Goal: Task Accomplishment & Management: Manage account settings

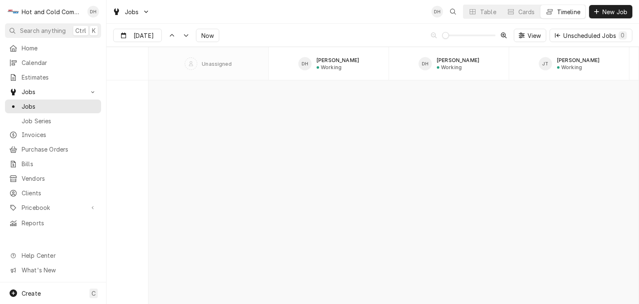
scroll to position [4744, 0]
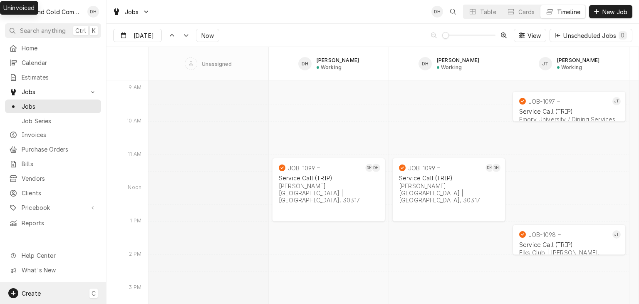
click at [32, 290] on span "Create" at bounding box center [31, 293] width 19 height 7
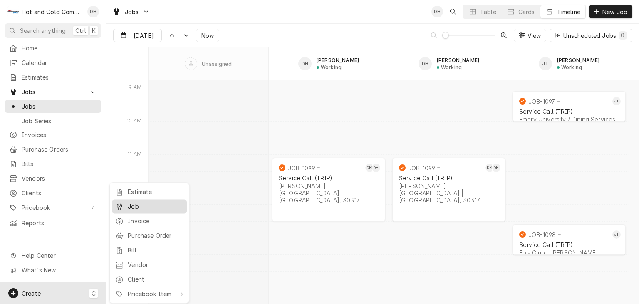
click at [153, 206] on div "Job" at bounding box center [156, 206] width 56 height 9
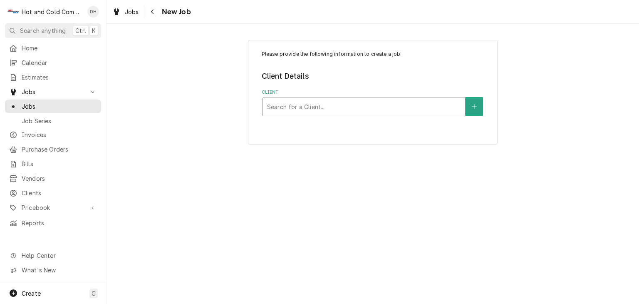
drag, startPoint x: 382, startPoint y: 104, endPoint x: 383, endPoint y: 97, distance: 6.3
click at [383, 101] on div "Client" at bounding box center [364, 106] width 194 height 15
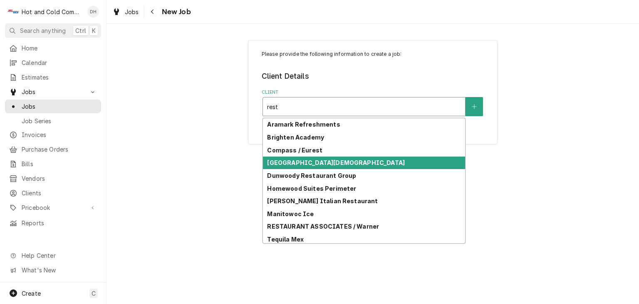
type input "resta"
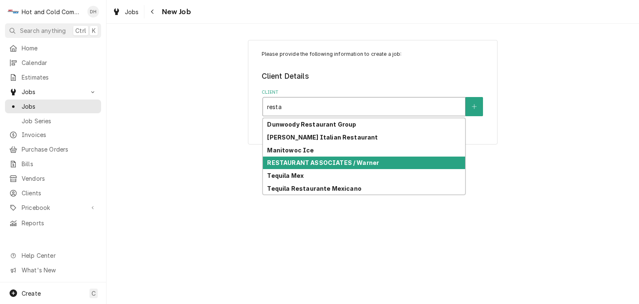
click at [325, 160] on strong "RESTAURANT ASSOCIATES / Warner" at bounding box center [323, 162] width 112 height 7
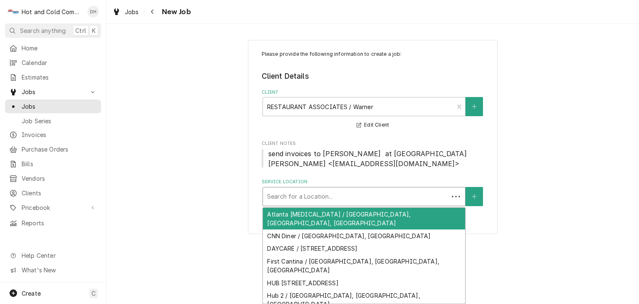
click at [400, 193] on div "Service Location" at bounding box center [355, 196] width 177 height 15
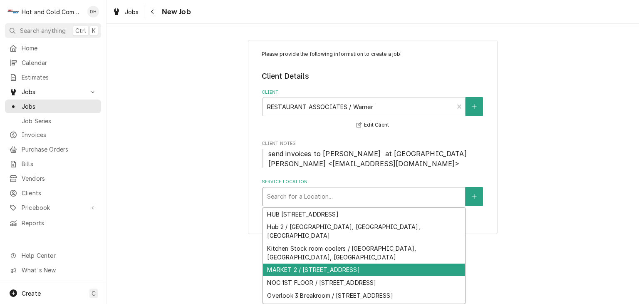
scroll to position [70, 0]
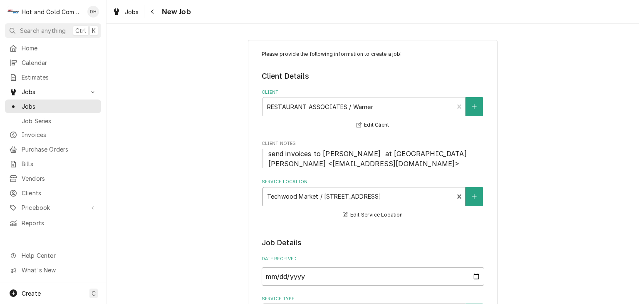
scroll to position [139, 0]
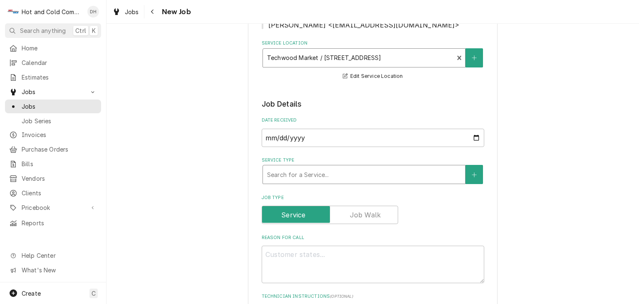
click at [308, 174] on div "Service Type" at bounding box center [364, 174] width 194 height 15
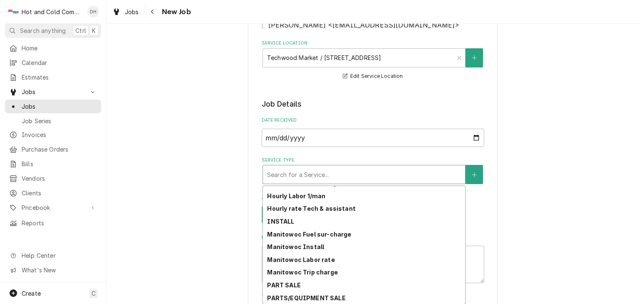
scroll to position [260, 0]
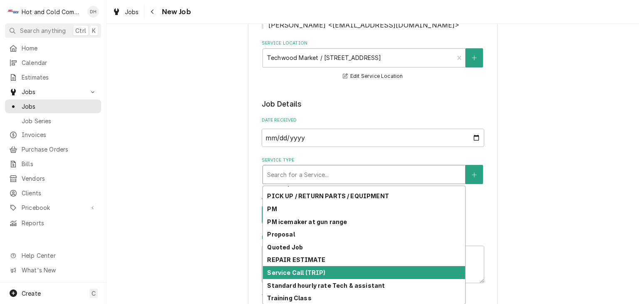
click at [352, 273] on div "Service Call (TRIP)" at bounding box center [364, 272] width 202 height 13
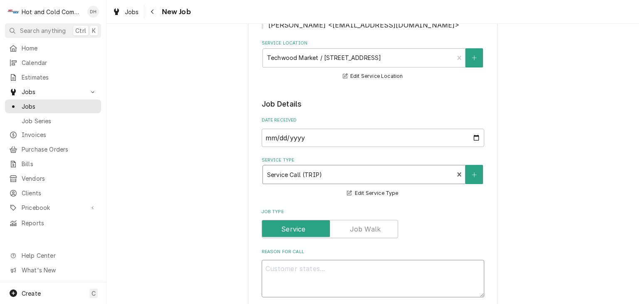
click at [328, 268] on textarea "Reason For Call" at bounding box center [373, 278] width 223 height 37
type textarea "x"
type textarea "B"
type textarea "x"
type textarea "Bl"
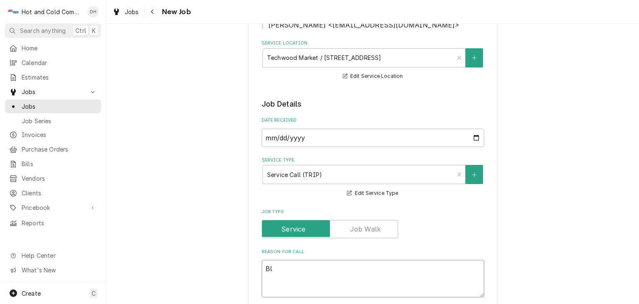
type textarea "x"
type textarea "Bla"
type textarea "x"
type textarea "Blas"
type textarea "x"
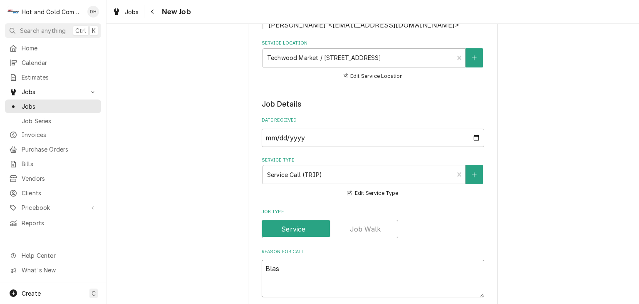
type textarea "Blast"
type textarea "x"
type textarea "Blast"
type textarea "x"
type textarea "Blast c"
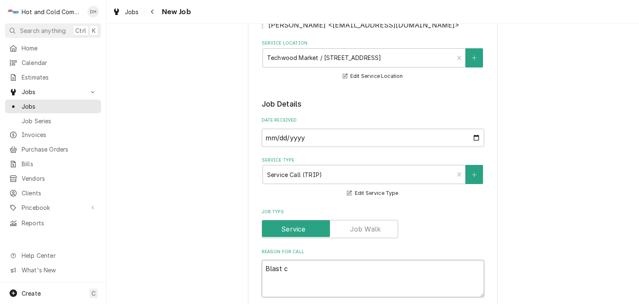
type textarea "x"
type textarea "Blast ch"
type textarea "x"
type textarea "Blast chi"
type textarea "x"
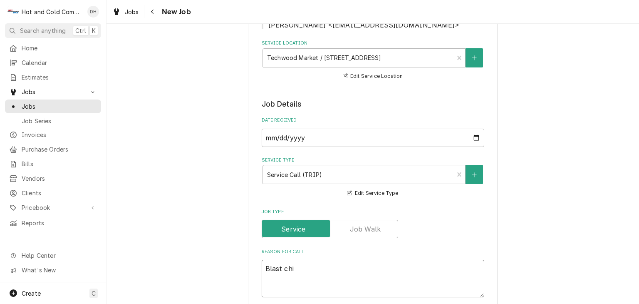
type textarea "Blast chil"
type textarea "x"
type textarea "Blast chill"
type textarea "x"
type textarea "Blast chille"
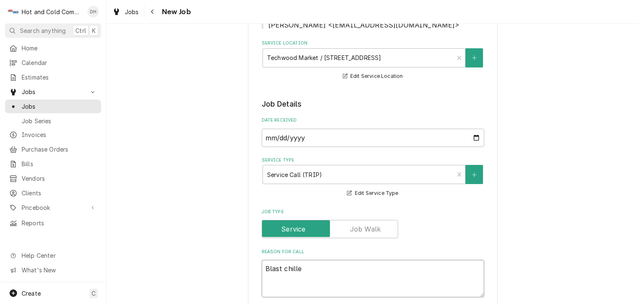
type textarea "x"
type textarea "Blast chiller"
type textarea "x"
type textarea "Blast chiller"
type textarea "x"
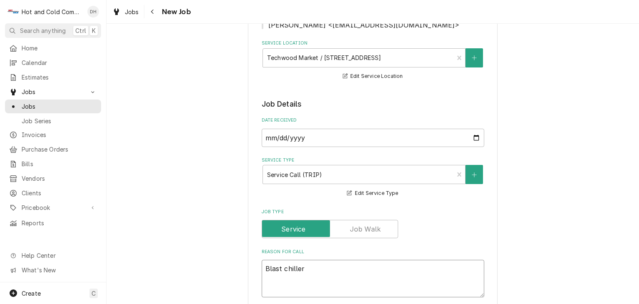
type textarea "Blast chiller a"
type textarea "x"
type textarea "Blast chiller an"
type textarea "x"
type textarea "Blast chiller and"
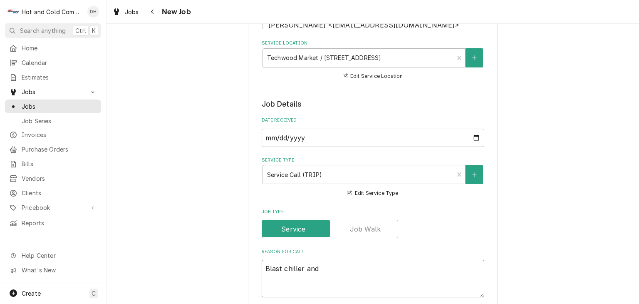
type textarea "x"
type textarea "Blast chiller and"
type textarea "x"
type textarea "Blast chiller and W"
type textarea "x"
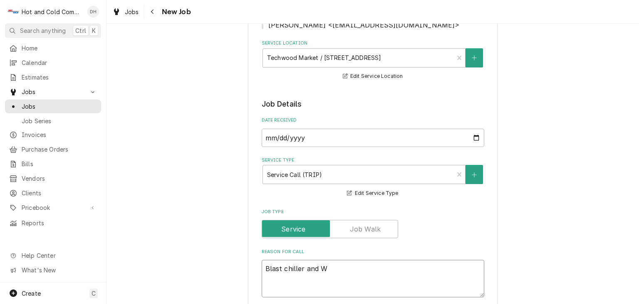
type textarea "Blast chiller and WI"
type textarea "x"
type textarea "Blast chiller and WIC"
type textarea "x"
type textarea "Blast chiller and WIC"
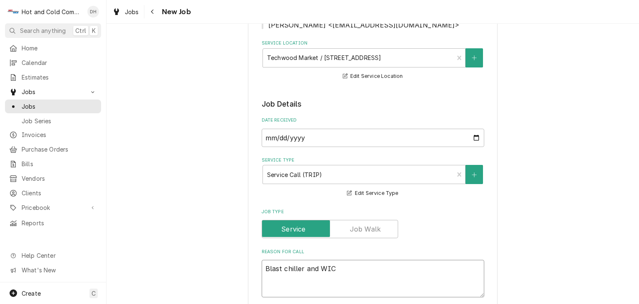
type textarea "x"
type textarea "Blast chiller and WIC n"
type textarea "x"
type textarea "Blast chiller and WIC ne"
type textarea "x"
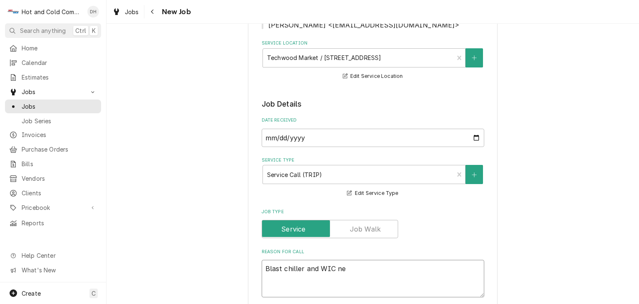
type textarea "Blast chiller and WIC nee"
type textarea "x"
type textarea "Blast chiller and WIC need"
type textarea "x"
type textarea "Blast chiller and WIC needs"
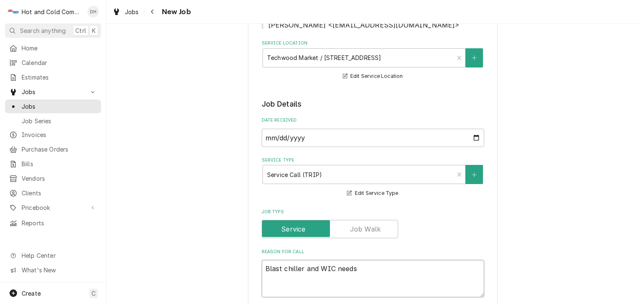
type textarea "x"
type textarea "Blast chiller and WIC needs"
type textarea "x"
type textarea "Blast chiller and WIC needs a"
type textarea "x"
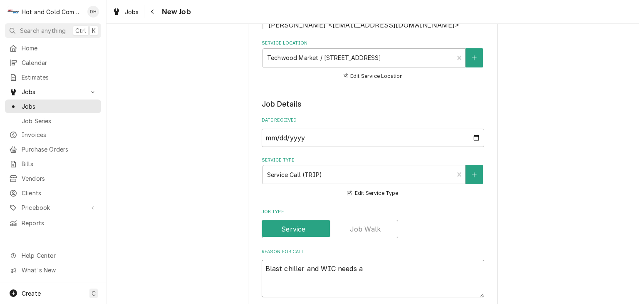
type textarea "Blast chiller and WIC needs at"
type textarea "x"
type textarea "Blast chiller and WIC needs att"
type textarea "x"
type textarea "Blast chiller and WIC needs atte"
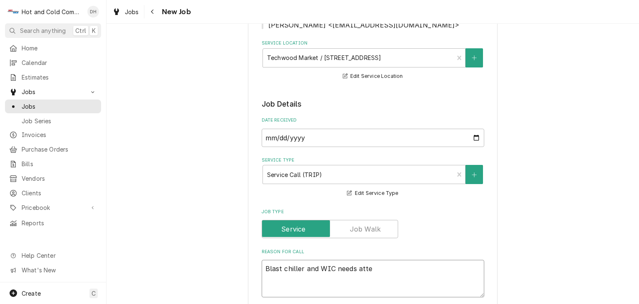
type textarea "x"
type textarea "Blast chiller and WIC needs atten"
type textarea "x"
type textarea "Blast chiller and WIC needs attent"
type textarea "x"
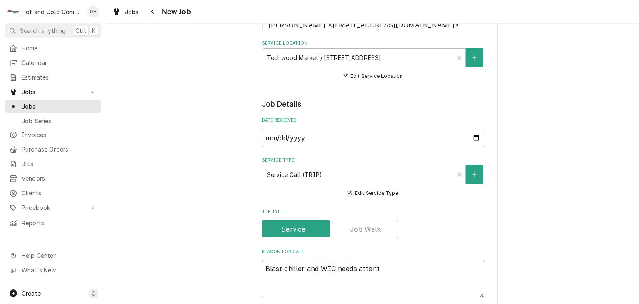
type textarea "Blast chiller and WIC needs attenti"
type textarea "x"
type textarea "Blast chiller and WIC needs attentio"
type textarea "x"
type textarea "Blast chiller and WIC needs attention"
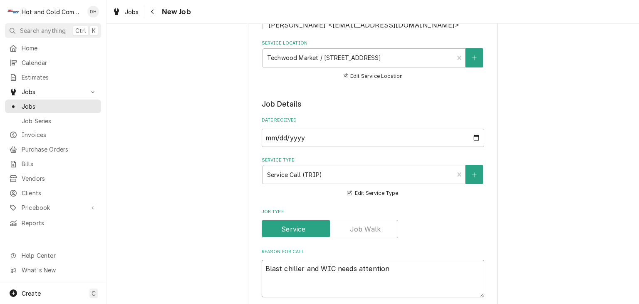
type textarea "x"
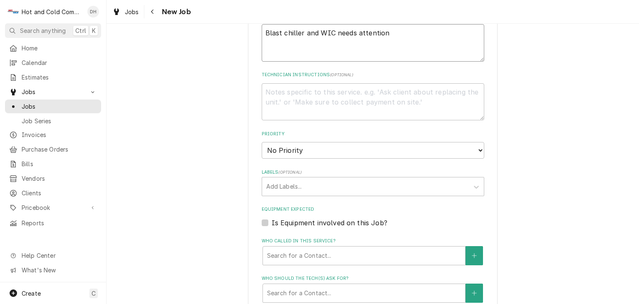
scroll to position [416, 0]
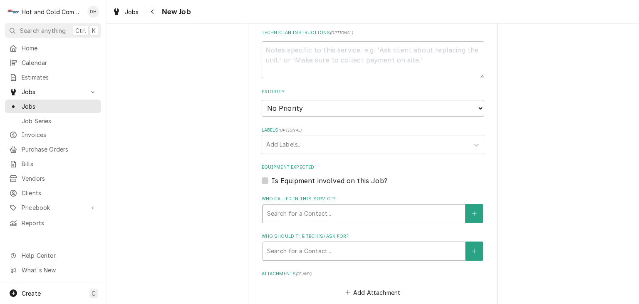
type textarea "Blast chiller and WIC needs attention"
click at [267, 209] on div "Who called in this service?" at bounding box center [364, 213] width 194 height 15
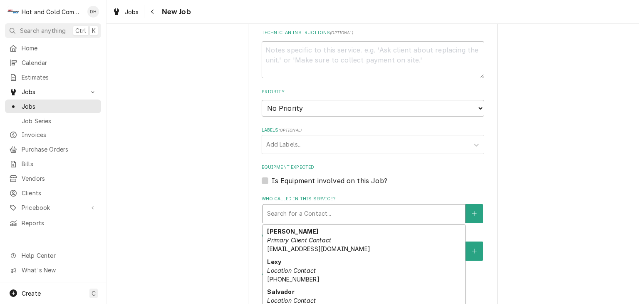
scroll to position [72, 0]
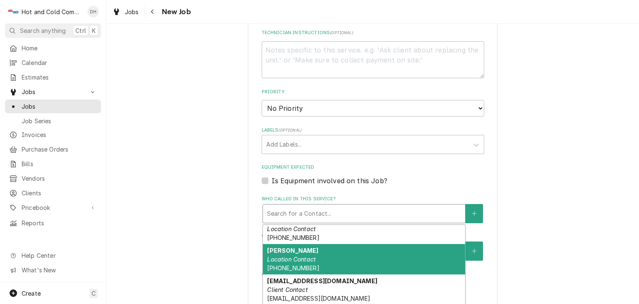
click at [357, 250] on div "Scott Location Contact (917) 620-8406" at bounding box center [364, 259] width 202 height 30
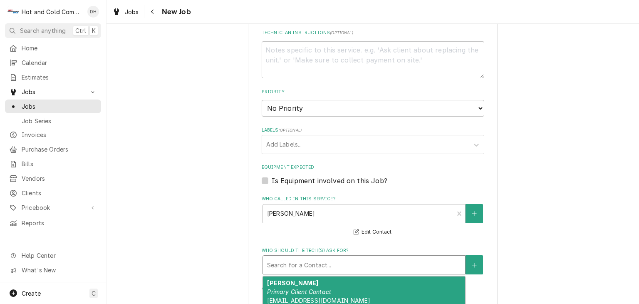
click at [325, 260] on div "Who should the tech(s) ask for?" at bounding box center [364, 264] width 194 height 15
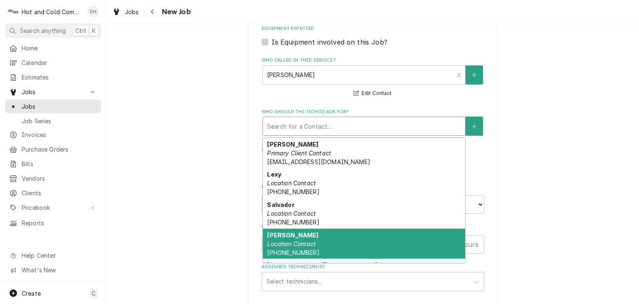
click at [302, 245] on div "Scott Location Contact (917) 620-8406" at bounding box center [364, 243] width 202 height 30
type textarea "x"
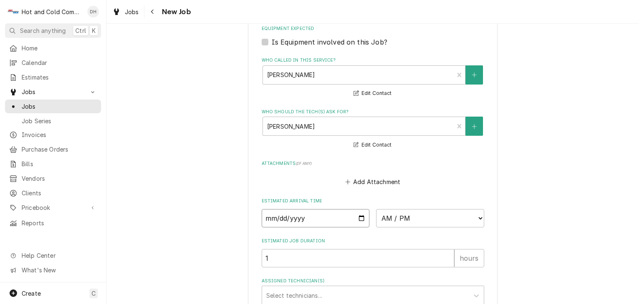
click at [360, 213] on input "Date" at bounding box center [316, 218] width 108 height 18
type input "2025-10-15"
type textarea "x"
click at [478, 217] on select "AM / PM 6:00 AM 6:15 AM 6:30 AM 6:45 AM 7:00 AM 7:15 AM 7:30 AM 7:45 AM 8:00 AM…" at bounding box center [430, 218] width 108 height 18
select select "10:30:00"
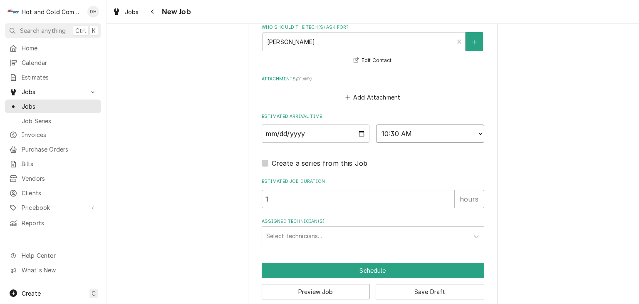
scroll to position [650, 0]
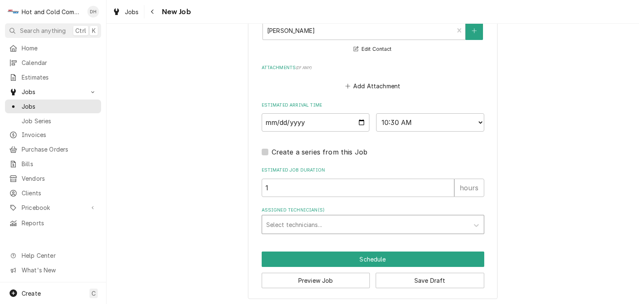
click at [292, 218] on div "Assigned Technician(s)" at bounding box center [365, 224] width 198 height 15
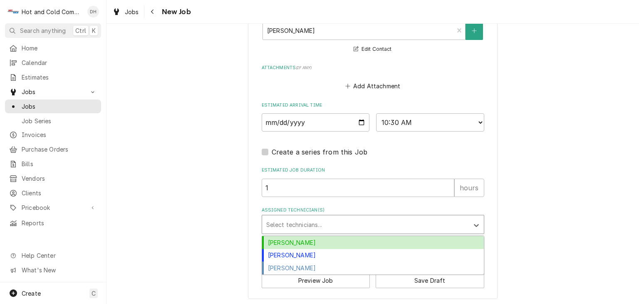
drag, startPoint x: 300, startPoint y: 239, endPoint x: 317, endPoint y: 230, distance: 20.1
click at [300, 238] on div "Daryl Harris" at bounding box center [373, 242] width 222 height 13
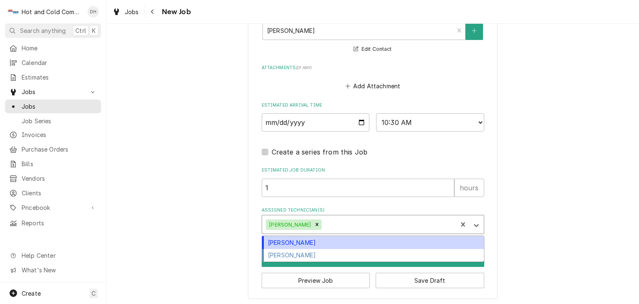
click at [357, 220] on div "Assigned Technician(s)" at bounding box center [388, 224] width 130 height 15
drag, startPoint x: 323, startPoint y: 238, endPoint x: 328, endPoint y: 236, distance: 5.3
click at [324, 238] on div "David Harris" at bounding box center [373, 242] width 222 height 13
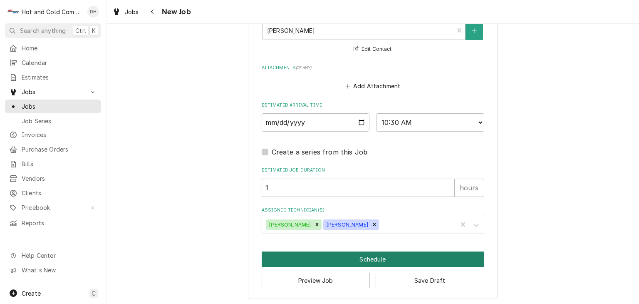
click at [379, 257] on button "Schedule" at bounding box center [373, 258] width 223 height 15
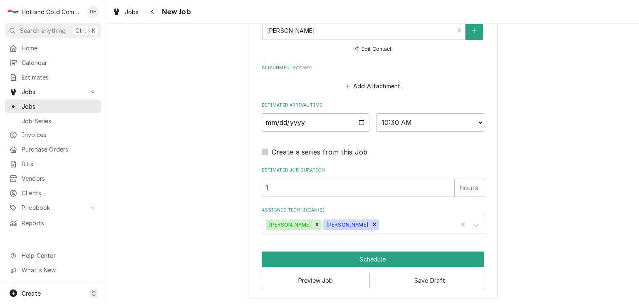
scroll to position [643, 0]
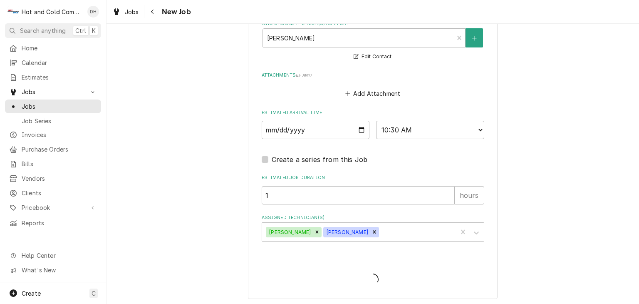
type textarea "x"
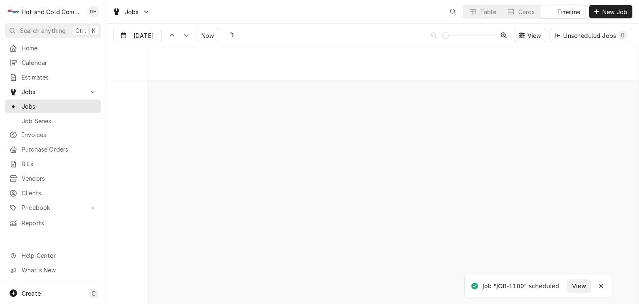
scroll to position [4744, 0]
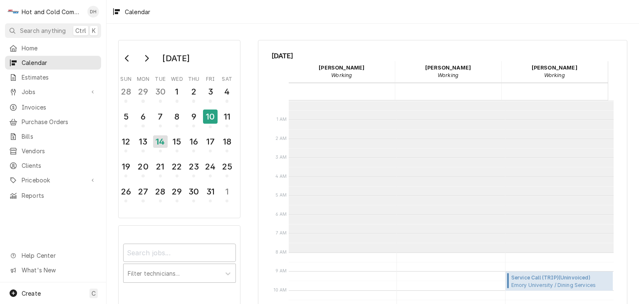
scroll to position [151, 0]
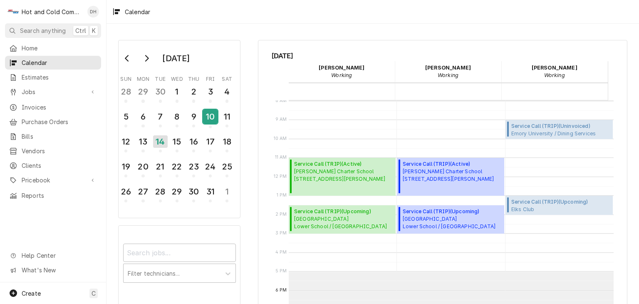
click at [213, 116] on div "10" at bounding box center [210, 116] width 15 height 14
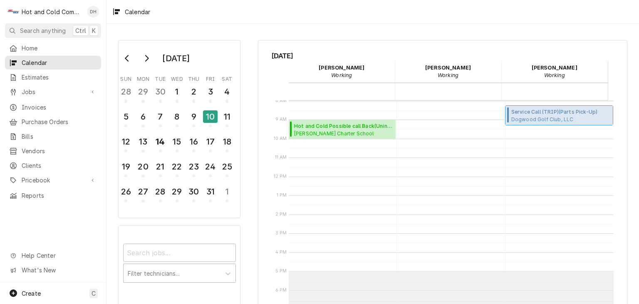
click at [549, 114] on span "Service Call (TRIP) ( Parts Pick-Up )" at bounding box center [560, 111] width 99 height 7
click at [163, 145] on div "14" at bounding box center [160, 141] width 15 height 14
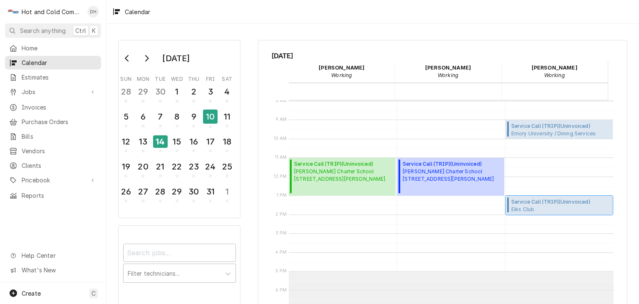
click at [555, 203] on span "Service Call (TRIP) ( Uninvoiced )" at bounding box center [560, 201] width 99 height 7
click at [524, 204] on span "Service Call (TRIP) ( Uninvoiced )" at bounding box center [560, 201] width 99 height 7
click at [548, 201] on span "Service Call (TRIP) ( Uninvoiced )" at bounding box center [560, 201] width 99 height 7
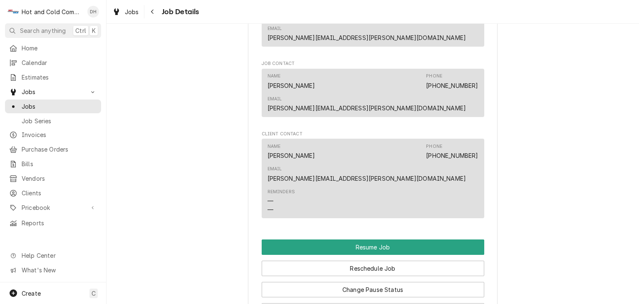
scroll to position [832, 0]
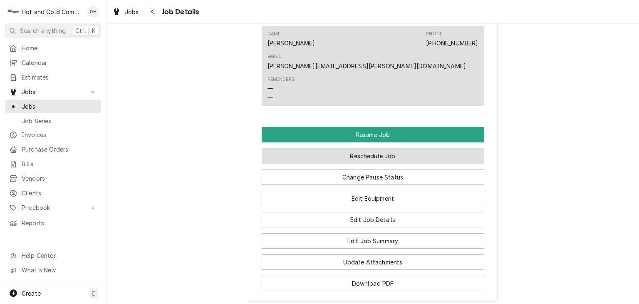
click at [404, 148] on button "Reschedule Job" at bounding box center [373, 155] width 223 height 15
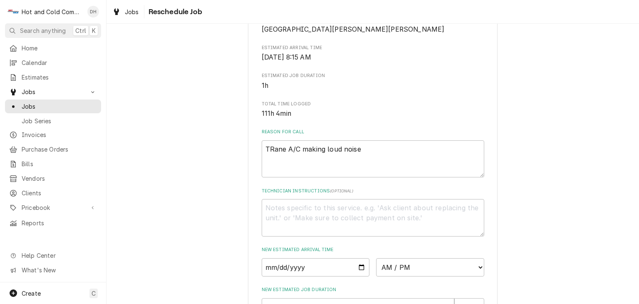
scroll to position [277, 0]
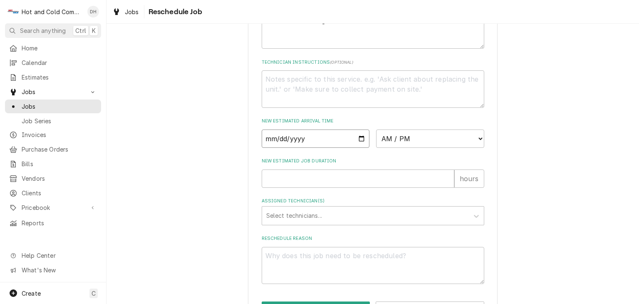
click at [361, 148] on input "Date" at bounding box center [316, 138] width 108 height 18
type input "[DATE]"
type textarea "x"
click at [478, 148] on select "AM / PM 6:00 AM 6:15 AM 6:30 AM 6:45 AM 7:00 AM 7:15 AM 7:30 AM 7:45 AM 8:00 AM…" at bounding box center [430, 138] width 108 height 18
select select "09:00:00"
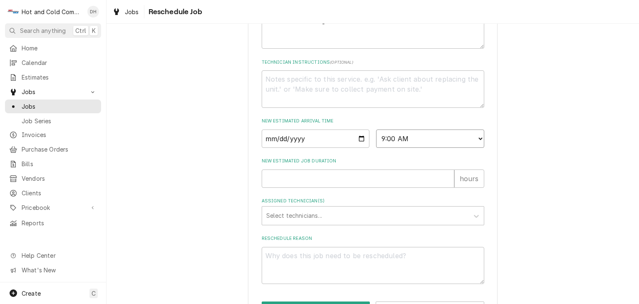
click at [376, 139] on select "AM / PM 6:00 AM 6:15 AM 6:30 AM 6:45 AM 7:00 AM 7:15 AM 7:30 AM 7:45 AM 8:00 AM…" at bounding box center [430, 138] width 108 height 18
click at [289, 188] on input "New Estimated Job Duration" at bounding box center [358, 178] width 193 height 18
type textarea "x"
type input "1"
click at [317, 220] on div "Assigned Technician(s)" at bounding box center [365, 215] width 198 height 15
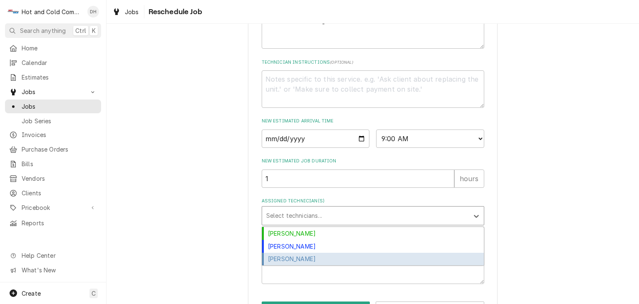
drag, startPoint x: 303, startPoint y: 267, endPoint x: 441, endPoint y: 217, distance: 146.5
click at [303, 265] on div "[PERSON_NAME]" at bounding box center [373, 259] width 222 height 13
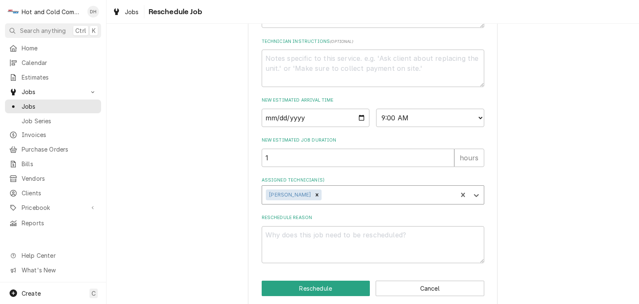
scroll to position [317, 0]
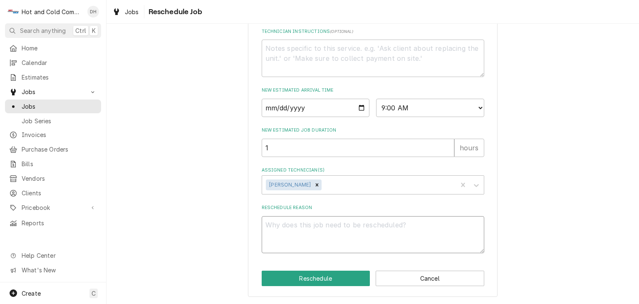
click at [278, 220] on textarea "Reschedule Reason" at bounding box center [373, 234] width 223 height 37
type textarea "x"
type textarea "p"
type textarea "x"
type textarea "pi"
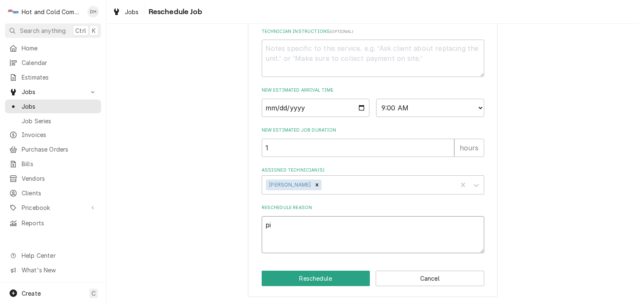
type textarea "x"
type textarea "pic"
type textarea "x"
type textarea "pick"
type textarea "x"
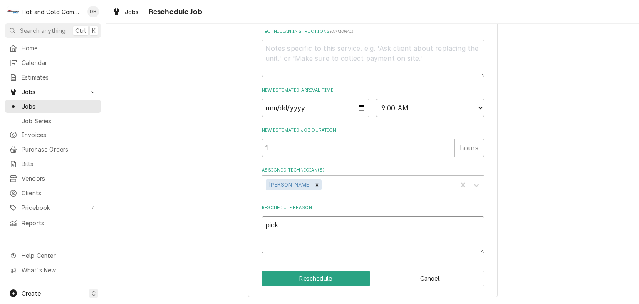
type textarea "picke"
type textarea "x"
type textarea "picked"
type textarea "x"
type textarea "picked"
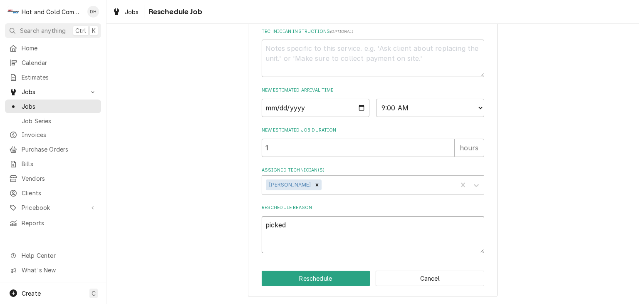
type textarea "x"
type textarea "picked u"
type textarea "x"
type textarea "picked up"
type textarea "x"
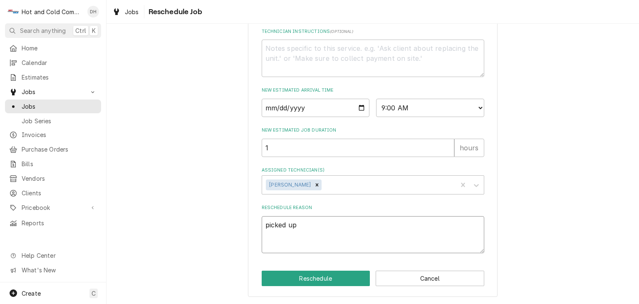
type textarea "picked up"
type textarea "x"
type textarea "picked up m"
type textarea "x"
type textarea "picked up mu"
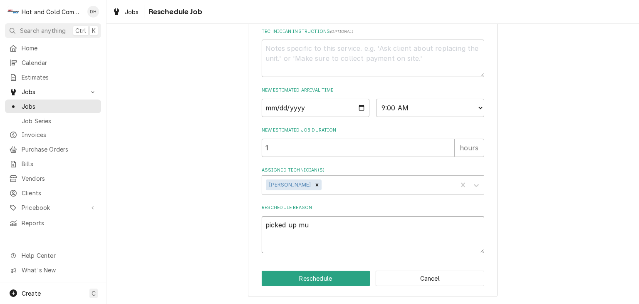
type textarea "x"
type textarea "picked up muf"
type textarea "x"
type textarea "picked up muff"
type textarea "x"
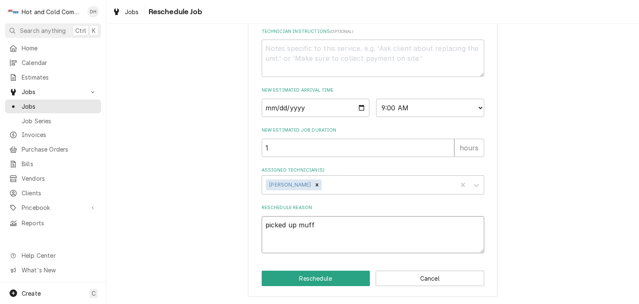
type textarea "picked up muffl"
type textarea "x"
type textarea "picked up muffle"
type textarea "x"
type textarea "picked up muffler"
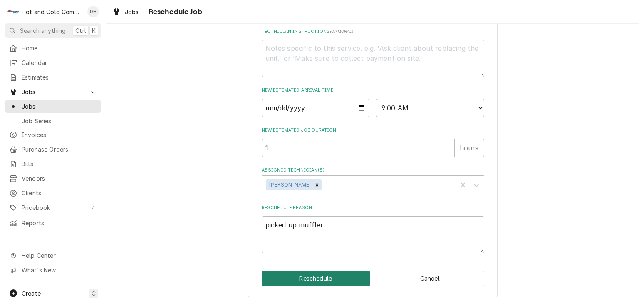
drag, startPoint x: 321, startPoint y: 281, endPoint x: 332, endPoint y: 275, distance: 12.3
click at [328, 278] on button "Reschedule" at bounding box center [316, 277] width 109 height 15
type textarea "x"
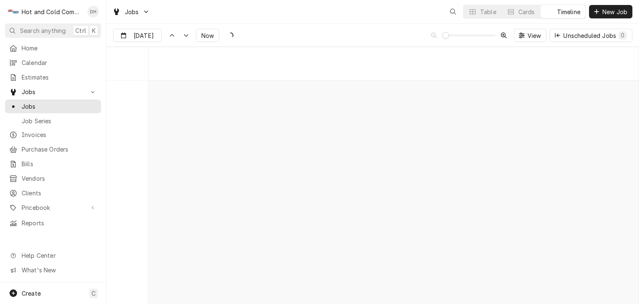
scroll to position [4744, 0]
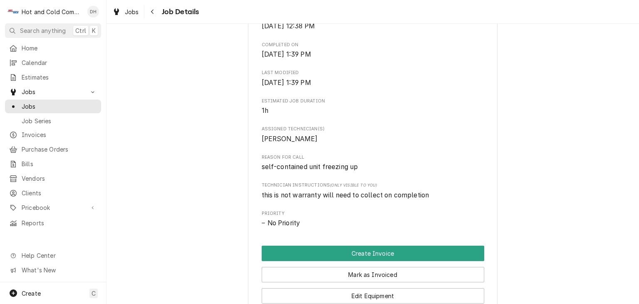
scroll to position [416, 0]
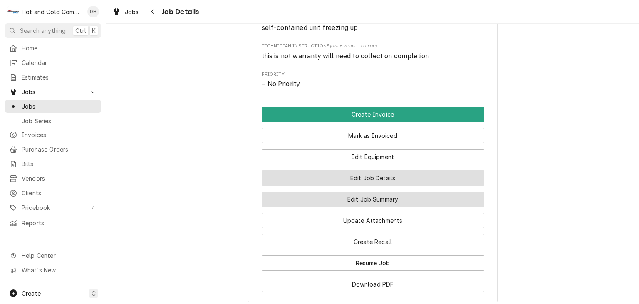
drag, startPoint x: 390, startPoint y: 207, endPoint x: 408, endPoint y: 184, distance: 29.0
click at [391, 206] on button "Edit Job Summary" at bounding box center [373, 198] width 223 height 15
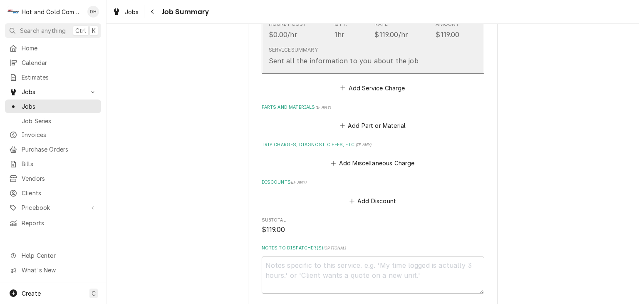
scroll to position [139, 0]
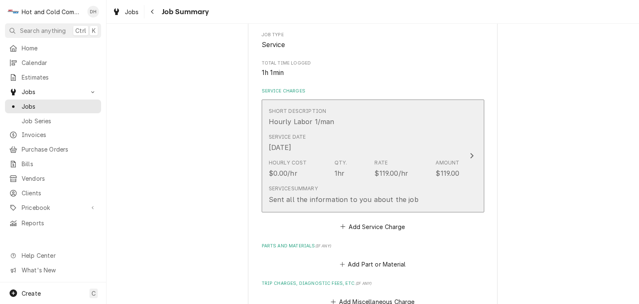
click at [417, 130] on div "Service Date Oct 14, 2025" at bounding box center [364, 143] width 191 height 26
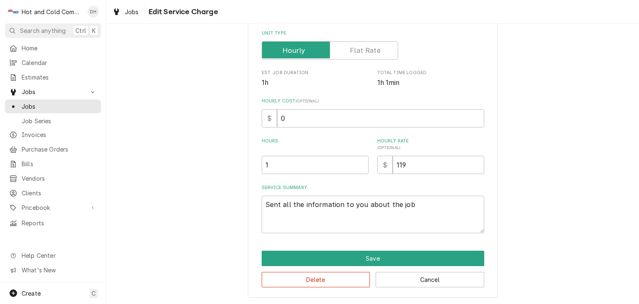
scroll to position [133, 0]
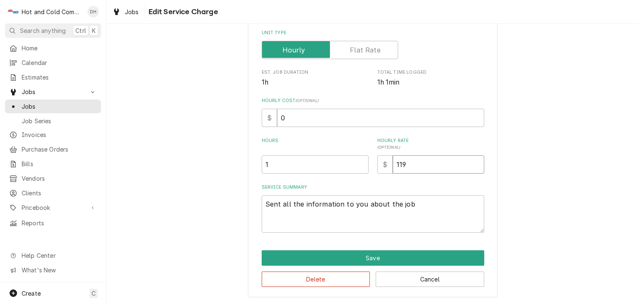
click at [428, 165] on input "119" at bounding box center [439, 164] width 92 height 18
type textarea "x"
type input "11"
type textarea "x"
type input "1"
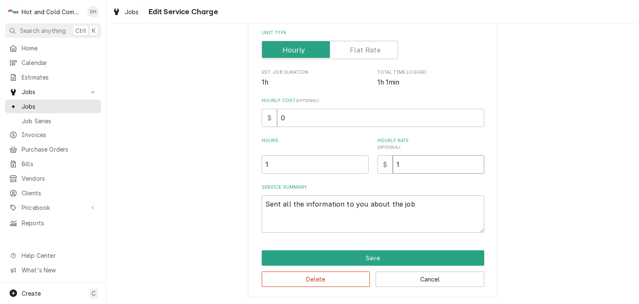
type textarea "x"
type input "12"
type textarea "x"
type input "125"
drag, startPoint x: 411, startPoint y: 202, endPoint x: 211, endPoint y: 202, distance: 199.7
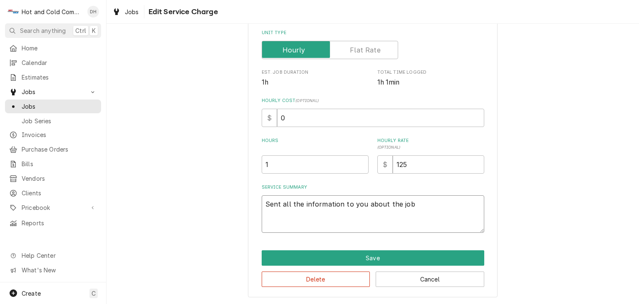
click at [206, 198] on div "Use the fields below to edit this service charge Short Description Hourly Labor…" at bounding box center [373, 102] width 533 height 405
type textarea "x"
type textarea "1"
type textarea "x"
type textarea "10"
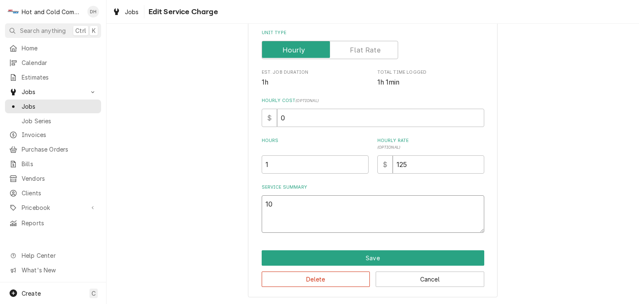
type textarea "x"
type textarea "10/"
type textarea "x"
type textarea "10/1"
type textarea "x"
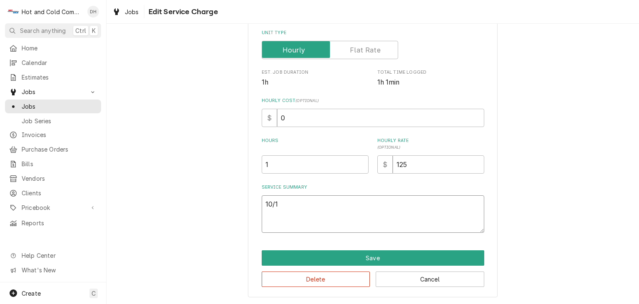
type textarea "10/14"
type textarea "x"
type textarea "10/14/"
type textarea "x"
type textarea "10/14/2"
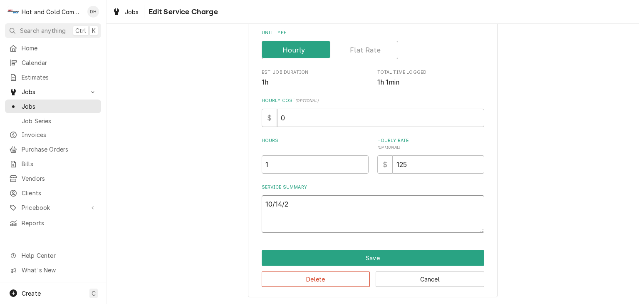
type textarea "x"
type textarea "10/14/25"
type textarea "x"
type textarea "10/14/25"
type textarea "x"
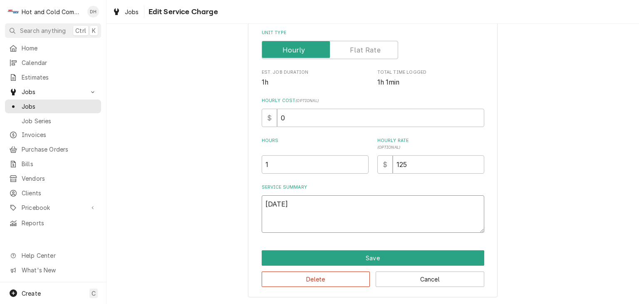
type textarea "10/14/25 V"
type textarea "x"
type textarea "10/14/25"
type textarea "x"
type textarea "10/14/25 C"
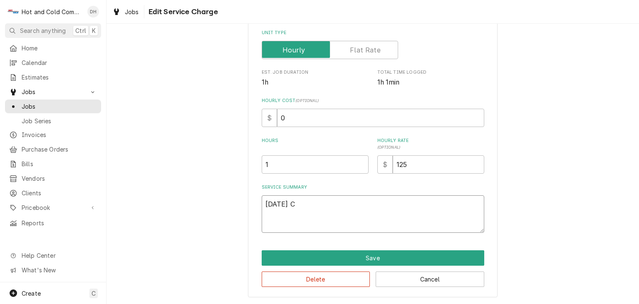
type textarea "x"
type textarea "10/14/25 Ch"
type textarea "x"
type textarea "10/14/25 Che"
type textarea "x"
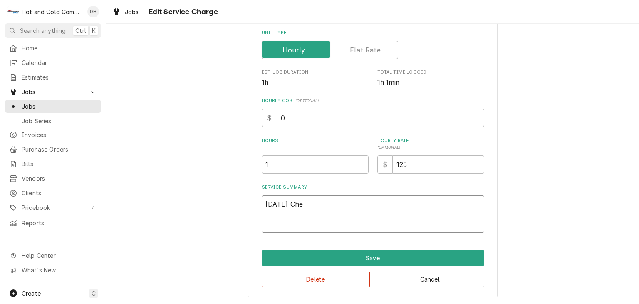
type textarea "10/14/25 Chec"
type textarea "x"
type textarea "10/14/25 Check"
type textarea "x"
type textarea "10/14/25 Checke"
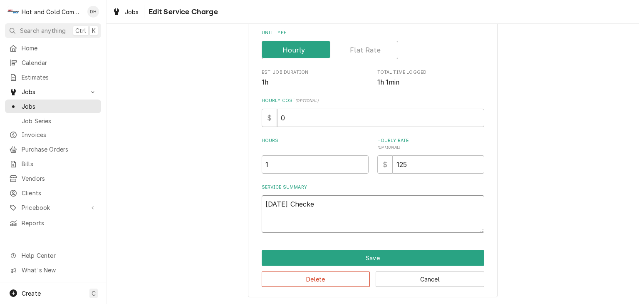
type textarea "x"
type textarea "10/14/25 Checked"
type textarea "x"
type textarea "10/14/25 Checked"
type textarea "x"
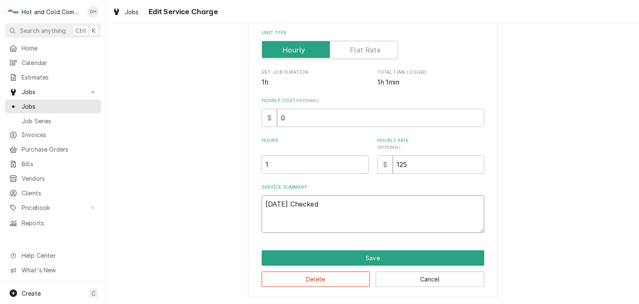
type textarea "10/14/25 Checked o"
type textarea "x"
type textarea "10/14/25 Checked ou"
type textarea "x"
type textarea "10/14/25 Checked out"
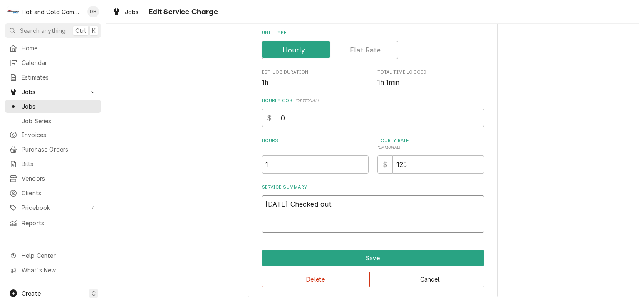
type textarea "x"
type textarea "10/14/25 Checked out"
type textarea "x"
type textarea "10/14/25 Checked out W"
type textarea "x"
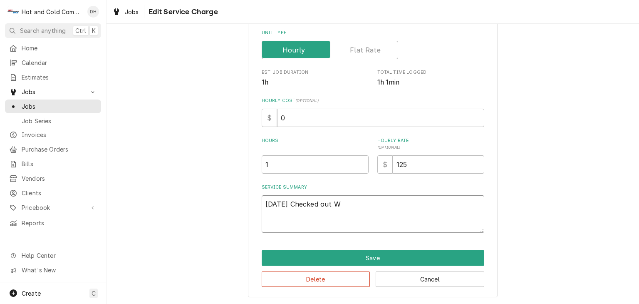
type textarea "10/14/25 Checked out WI"
type textarea "x"
type textarea "10/14/25 Checked out WIF"
type textarea "x"
type textarea "10/14/25 Checked out WIF"
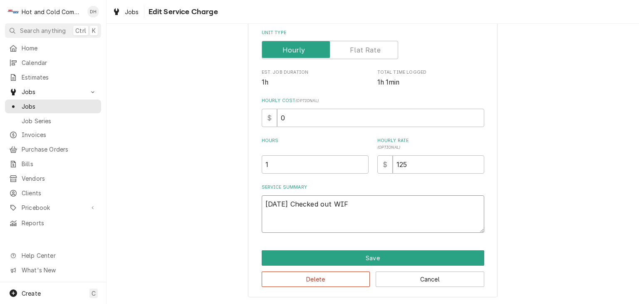
type textarea "x"
type textarea "10/14/25 Checked out WIF f"
type textarea "x"
type textarea "10/14/25 Checked out WIF fo"
type textarea "x"
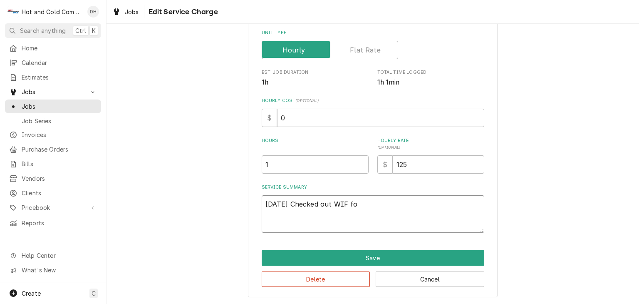
type textarea "10/14/25 Checked out WIF fou"
type textarea "x"
type textarea "10/14/25 Checked out WIF foun"
type textarea "x"
type textarea "10/14/25 Checked out WIF found"
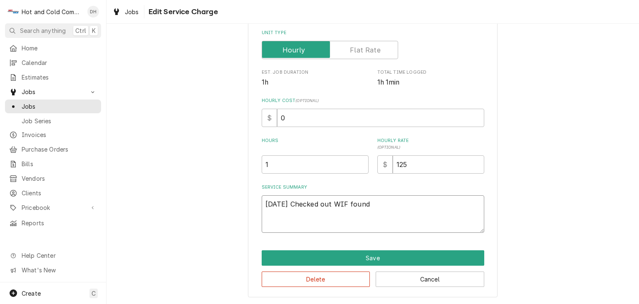
type textarea "x"
type textarea "10/14/25 Checked out WIF found"
type textarea "x"
type textarea "10/14/25 Checked out WIF found W"
type textarea "x"
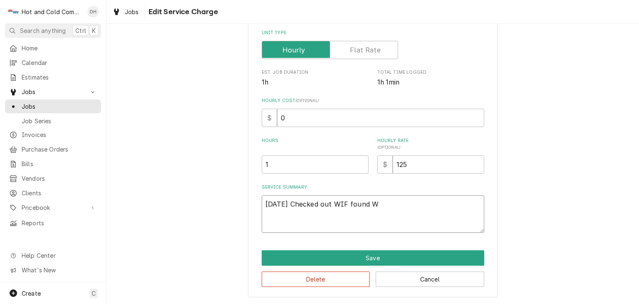
type textarea "10/14/25 Checked out WIF found WI"
type textarea "x"
type textarea "10/14/25 Checked out WIF found WIC"
type textarea "x"
type textarea "10/14/25 Checked out WIF found WIC"
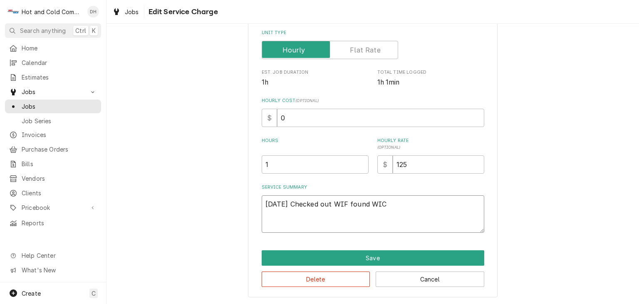
type textarea "x"
type textarea "10/14/25 Checked out WIF found WIC &"
type textarea "x"
type textarea "10/14/25 Checked out WIF found WIC &"
type textarea "x"
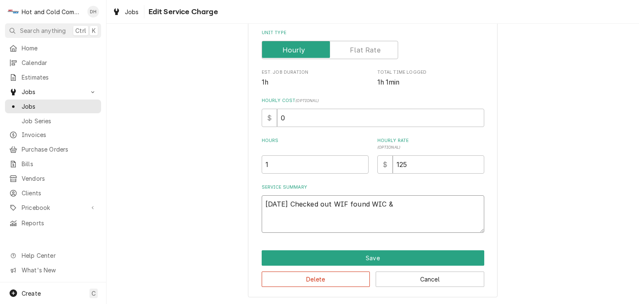
type textarea "10/14/25 Checked out WIF found WIC & W"
type textarea "x"
type textarea "10/14/25 Checked out WIF found WIC & WI"
type textarea "x"
type textarea "10/14/25 Checked out WIF found WIC & WIF"
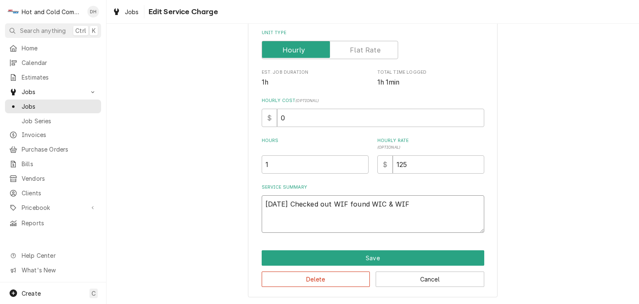
type textarea "x"
type textarea "10/14/25 Checked out WIF found WIC & WIF"
type textarea "x"
type textarea "10/14/25 Checked out WIF found WIC & WIF t"
type textarea "x"
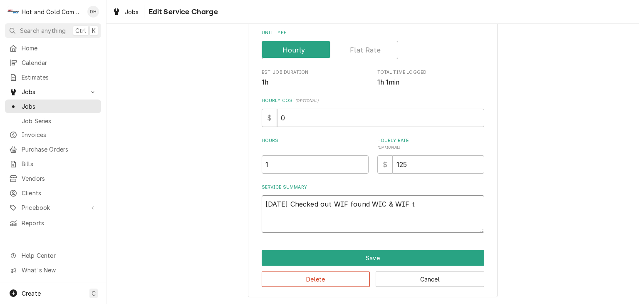
type textarea "10/14/25 Checked out WIF found WIC & WIF ti"
type textarea "x"
type textarea "10/14/25 Checked out WIF found WIC & WIF tie"
type textarea "x"
type textarea "10/14/25 Checked out WIF found WIC & WIF tied"
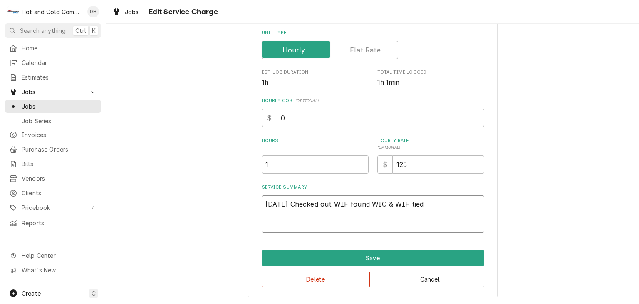
type textarea "x"
type textarea "10/14/25 Checked out WIF found WIC & WIF tied"
type textarea "x"
type textarea "10/14/25 Checked out WIF found WIC & WIF tied i"
type textarea "x"
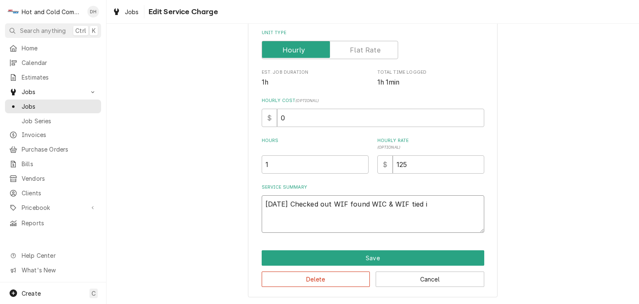
type textarea "10/14/25 Checked out WIF found WIC & WIF tied in"
type textarea "x"
type textarea "10/14/25 Checked out WIF found WIC & WIF tied int"
type textarea "x"
type textarea "10/14/25 Checked out WIF found WIC & WIF tied into"
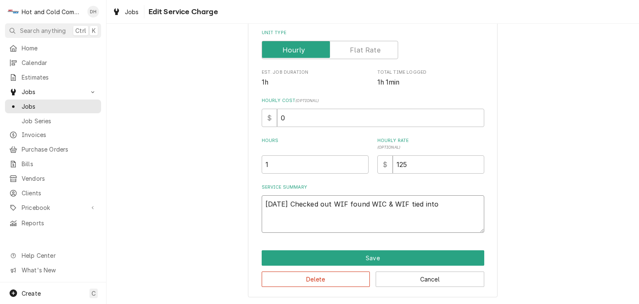
type textarea "x"
type textarea "10/14/25 Checked out WIF found WIC & WIF tied into"
type textarea "x"
type textarea "10/14/25 Checked out WIF found WIC & WIF tied into o"
type textarea "x"
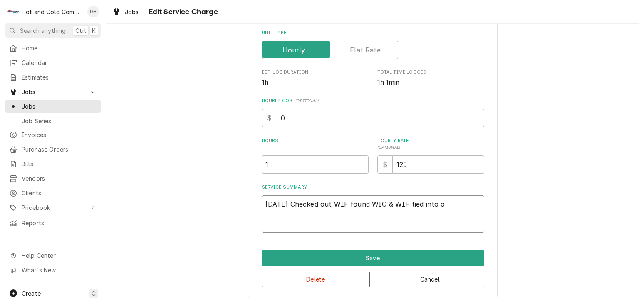
type textarea "10/14/25 Checked out WIF found WIC & WIF tied into on"
type textarea "x"
type textarea "10/14/25 Checked out WIF found WIC & WIF tied into one"
type textarea "x"
type textarea "10/14/25 Checked out WIF found WIC & WIF tied into one"
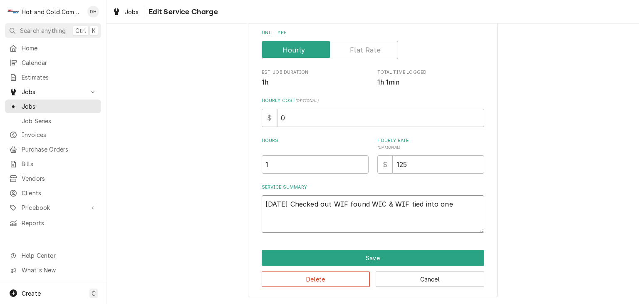
type textarea "x"
type textarea "10/14/25 Checked out WIF found WIC & WIF tied into one c"
type textarea "x"
type textarea "10/14/25 Checked out WIF found WIC & WIF tied into one co"
type textarea "x"
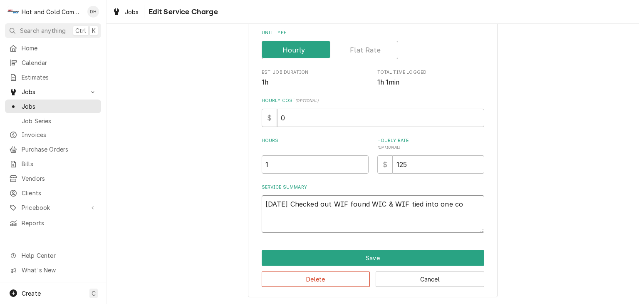
type textarea "10/14/25 Checked out WIF found WIC & WIF tied into one con"
type textarea "x"
type textarea "10/14/25 Checked out WIF found WIC & WIF tied into one cond"
type textarea "x"
type textarea "10/14/25 Checked out WIF found WIC & WIF tied into one conde"
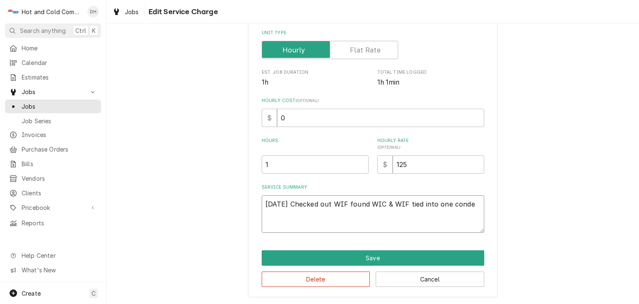
type textarea "x"
type textarea "10/14/25 Checked out WIF found WIC & WIF tied into one conden"
type textarea "x"
type textarea "10/14/25 Checked out WIF found WIC & WIF tied into one condeni"
type textarea "x"
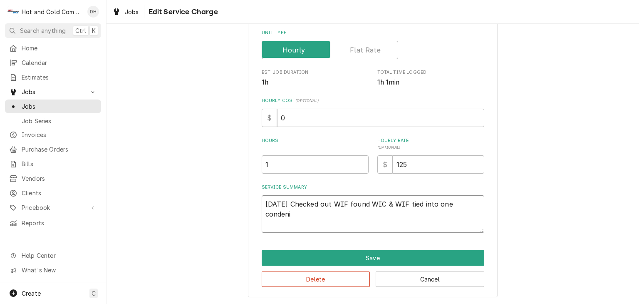
type textarea "10/14/25 Checked out WIF found WIC & WIF tied into one conden"
type textarea "x"
type textarea "10/14/25 Checked out WIF found WIC & WIF tied into one condens"
type textarea "x"
type textarea "10/14/25 Checked out WIF found WIC & WIF tied into one condensi"
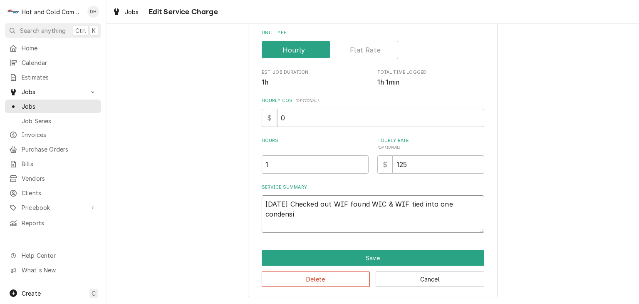
type textarea "x"
type textarea "10/14/25 Checked out WIF found WIC & WIF tied into one condensin"
type textarea "x"
type textarea "10/14/25 Checked out WIF found WIC & WIF tied into one condensing"
type textarea "x"
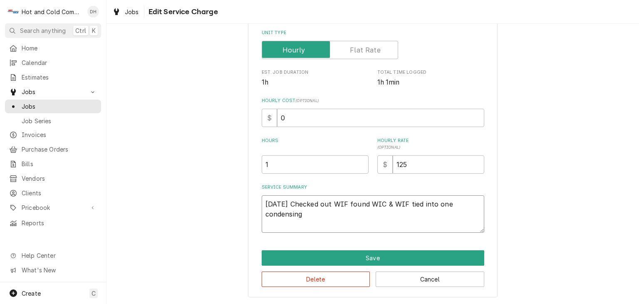
type textarea "10/14/25 Checked out WIF found WIC & WIF tied into one condensing"
type textarea "x"
type textarea "10/14/25 Checked out WIF found WIC & WIF tied into one condensing u"
type textarea "x"
type textarea "10/14/25 Checked out WIF found WIC & WIF tied into one condensing un"
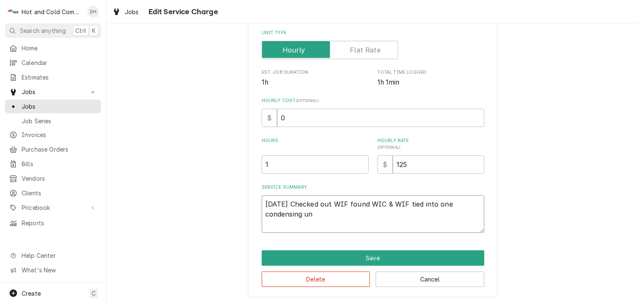
type textarea "x"
type textarea "10/14/25 Checked out WIF found WIC & WIF tied into one condensing uni"
type textarea "x"
type textarea "10/14/25 Checked out WIF found WIC & WIF tied into one condensing unit"
type textarea "x"
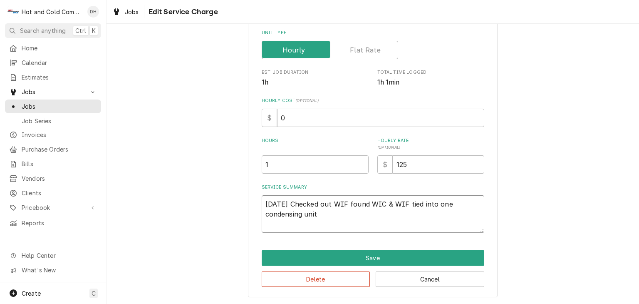
type textarea "10/14/25 Checked out WIF found WIC & WIF tied into one condensing unit"
type textarea "x"
type textarea "10/14/25 Checked out WIF found WIC & WIF tied into one condensing unit w"
type textarea "x"
type textarea "10/14/25 Checked out WIF found WIC & WIF tied into one condensing unit wh"
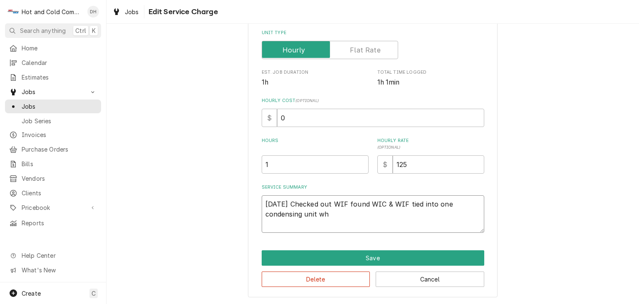
type textarea "x"
type textarea "10/14/25 Checked out WIF found WIC & WIF tied into one condensing unit whi"
type textarea "x"
type textarea "10/14/25 Checked out WIF found WIC & WIF tied into one condensing unit whic"
type textarea "x"
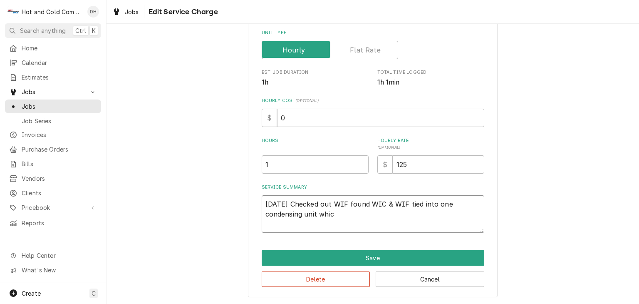
type textarea "10/14/25 Checked out WIF found WIC & WIF tied into one condensing unit which"
type textarea "x"
type textarea "10/14/25 Checked out WIF found WIC & WIF tied into one condensing unit which"
type textarea "x"
type textarea "10/14/25 Checked out WIF found WIC & WIF tied into one condensing unit which w"
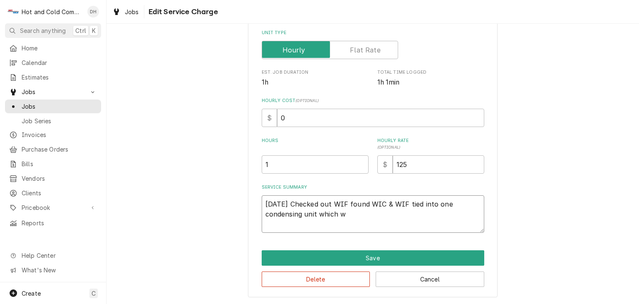
type textarea "x"
type textarea "10/14/25 Checked out WIF found WIC & WIF tied into one condensing unit which wi"
type textarea "x"
type textarea "10/14/25 Checked out WIF found WIC & WIF tied into one condensing unit which wil"
type textarea "x"
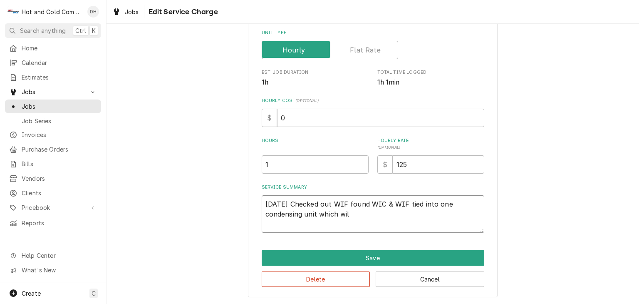
type textarea "10/14/25 Checked out WIF found WIC & WIF tied into one condensing unit which wi…"
type textarea "x"
type textarea "10/14/25 Checked out WIF found WIC & WIF tied into one condensing unit which wi…"
type textarea "x"
type textarea "10/14/25 Checked out WIF found WIC & WIF tied into one condensing unit which wi…"
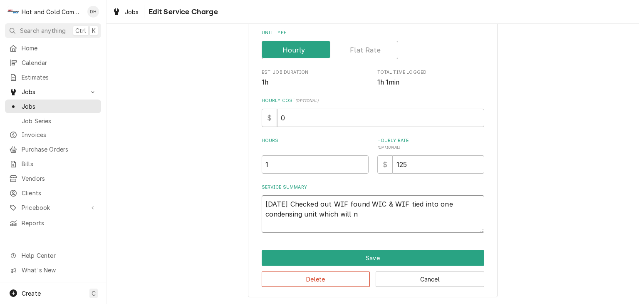
type textarea "x"
type textarea "10/14/25 Checked out WIF found WIC & WIF tied into one condensing unit which wi…"
type textarea "x"
type textarea "10/14/25 Checked out WIF found WIC & WIF tied into one condensing unit which wi…"
type textarea "x"
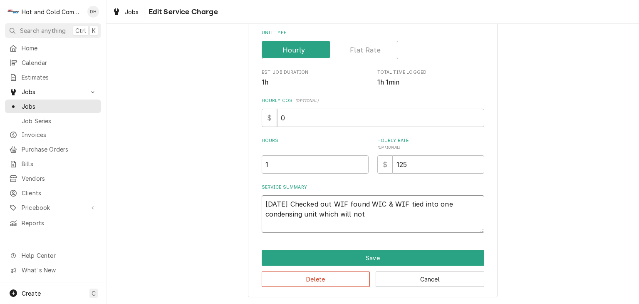
type textarea "10/14/25 Checked out WIF found WIC & WIF tied into one condensing unit which wi…"
type textarea "x"
type textarea "10/14/25 Checked out WIF found WIC & WIF tied into one condensing unit which wi…"
type textarea "x"
type textarea "10/14/25 Checked out WIF found WIC & WIF tied into one condensing unit which wi…"
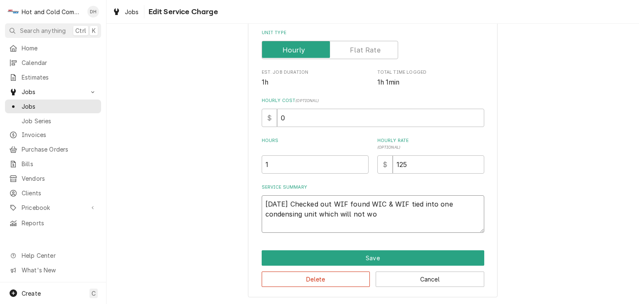
type textarea "x"
type textarea "10/14/25 Checked out WIF found WIC & WIF tied into one condensing unit which wi…"
type textarea "x"
type textarea "10/14/25 Checked out WIF found WIC & WIF tied into one condensing unit which wi…"
type textarea "x"
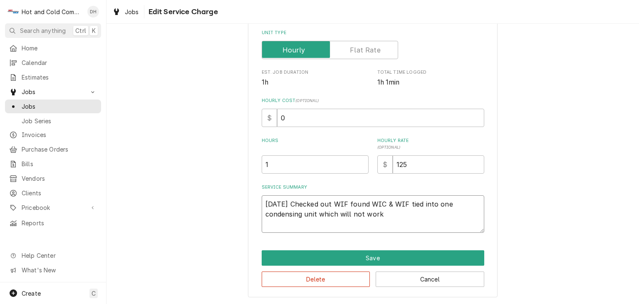
type textarea "10/14/25 Checked out WIF found WIC & WIF tied into one condensing unit which wi…"
type textarea "x"
type textarea "10/14/25 Checked out WIF found WIC & WIF tied into one condensing unit which wi…"
click at [452, 214] on textarea "10/14/25 Checked out WIF found WIC & WIF tied into one condensing unit which wi…" at bounding box center [373, 213] width 223 height 37
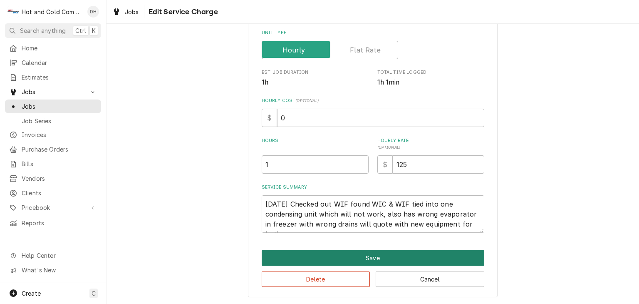
click at [424, 255] on button "Save" at bounding box center [373, 257] width 223 height 15
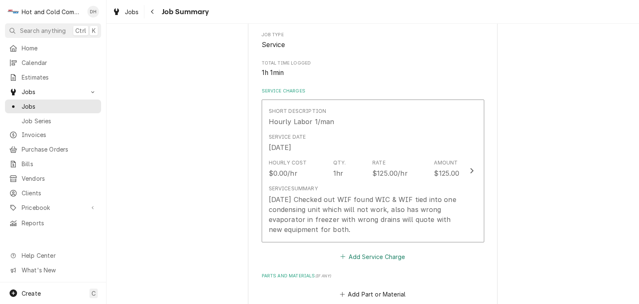
click at [378, 256] on button "Add Service Charge" at bounding box center [372, 256] width 67 height 12
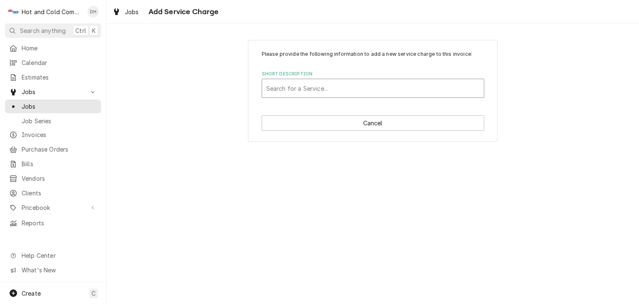
click at [318, 85] on div "Short Description" at bounding box center [372, 88] width 213 height 15
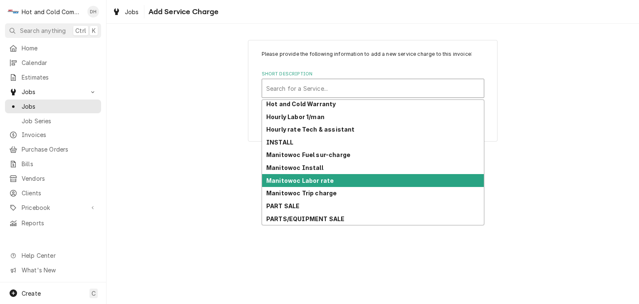
scroll to position [253, 0]
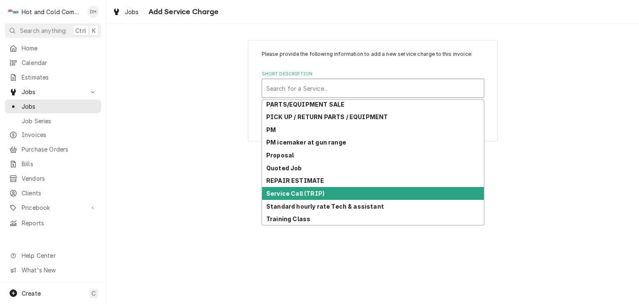
click at [325, 188] on div "Service Call (TRIP)" at bounding box center [373, 193] width 222 height 13
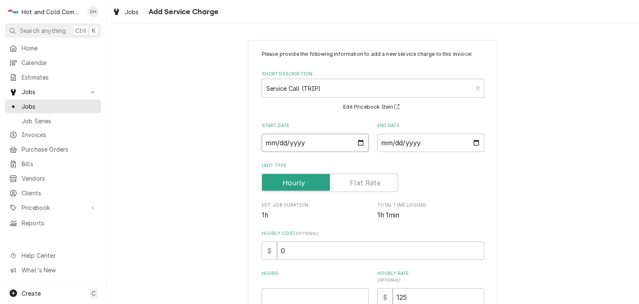
click at [359, 142] on input "Start Date" at bounding box center [315, 143] width 107 height 18
click at [359, 144] on input "2025-10-14" at bounding box center [315, 143] width 107 height 18
click at [474, 140] on input "End Date" at bounding box center [430, 143] width 107 height 18
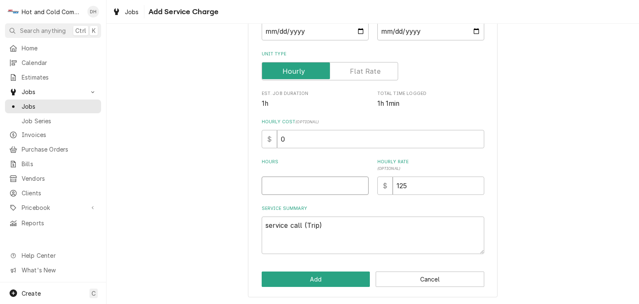
click at [286, 186] on input "Hours" at bounding box center [315, 185] width 107 height 18
click at [330, 283] on button "Add" at bounding box center [316, 278] width 109 height 15
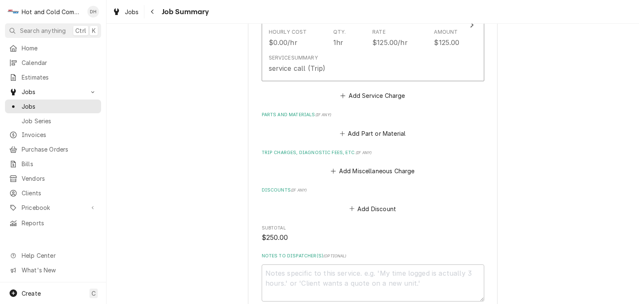
scroll to position [540, 0]
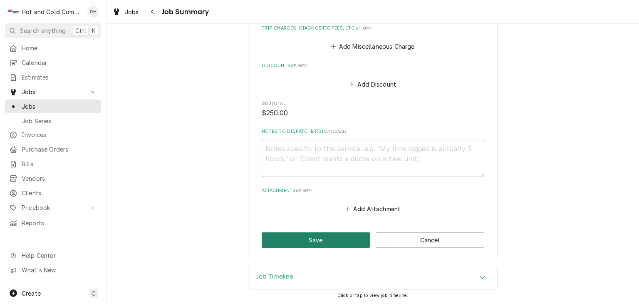
click at [340, 238] on button "Save" at bounding box center [316, 239] width 109 height 15
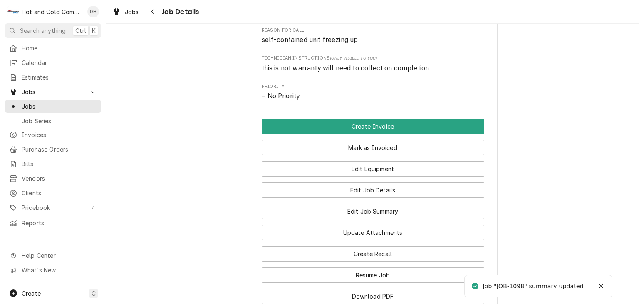
scroll to position [270, 0]
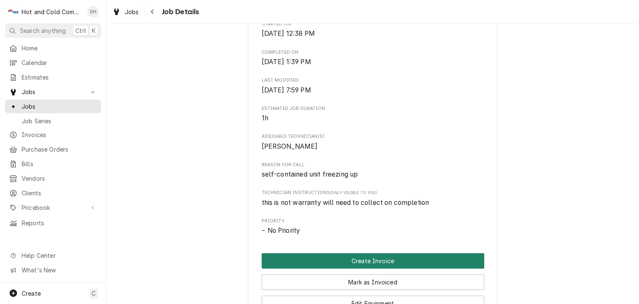
click at [383, 268] on button "Create Invoice" at bounding box center [373, 260] width 223 height 15
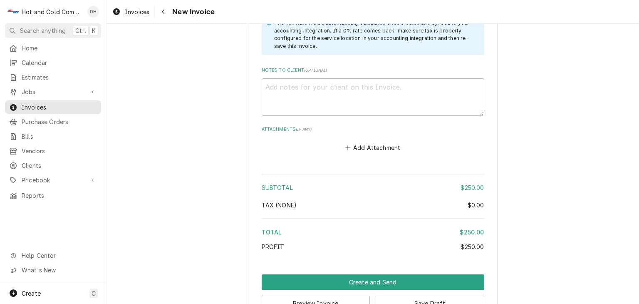
scroll to position [1203, 0]
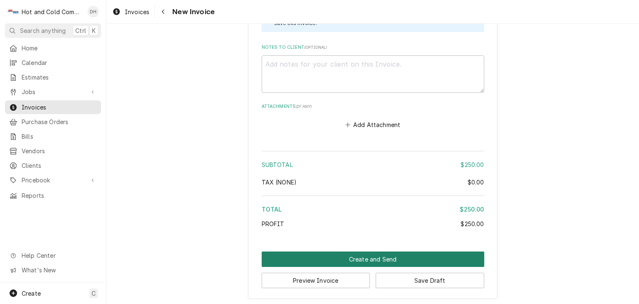
click at [374, 255] on button "Create and Send" at bounding box center [373, 258] width 223 height 15
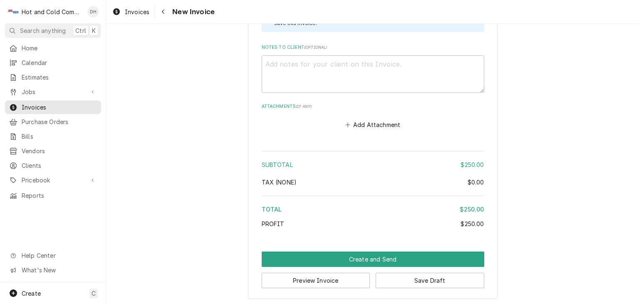
scroll to position [1199, 0]
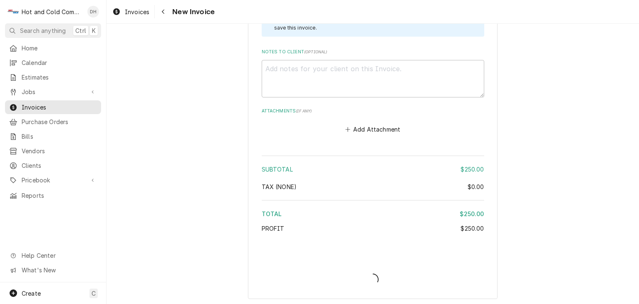
type textarea "x"
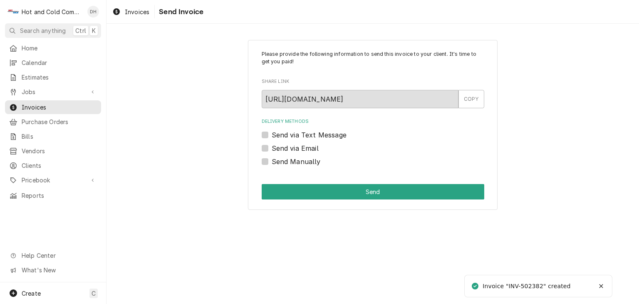
click at [272, 147] on label "Send via Email" at bounding box center [295, 148] width 47 height 10
click at [272, 147] on input "Send via Email" at bounding box center [383, 152] width 223 height 18
checkbox input "true"
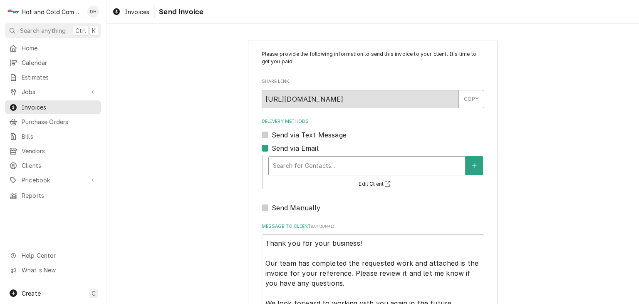
click at [373, 162] on div "Delivery Methods" at bounding box center [367, 165] width 188 height 15
drag, startPoint x: 562, startPoint y: 214, endPoint x: 559, endPoint y: 210, distance: 5.4
click at [561, 214] on div "Please provide the following information to send this invoice to your client. I…" at bounding box center [373, 207] width 533 height 350
click at [272, 207] on label "Send Manually" at bounding box center [296, 208] width 49 height 10
click at [272, 207] on input "Send Manually" at bounding box center [383, 212] width 223 height 18
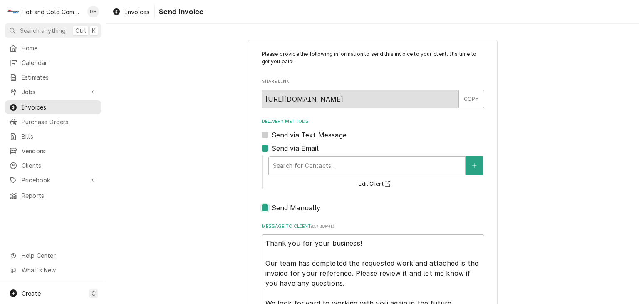
checkbox input "true"
type textarea "x"
click at [272, 149] on label "Send via Email" at bounding box center [295, 148] width 47 height 10
click at [272, 149] on input "Send via Email" at bounding box center [383, 152] width 223 height 18
checkbox input "false"
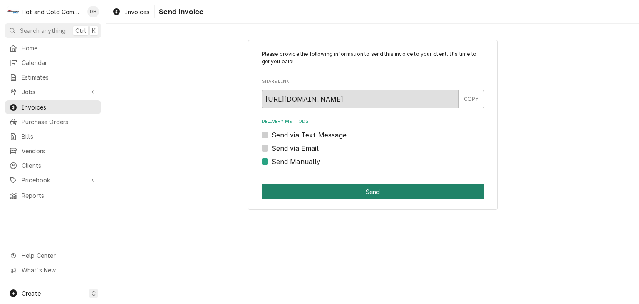
click at [367, 191] on button "Send" at bounding box center [373, 191] width 223 height 15
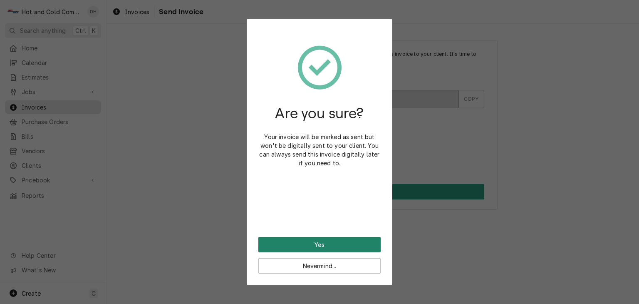
click at [321, 242] on button "Yes" at bounding box center [319, 244] width 122 height 15
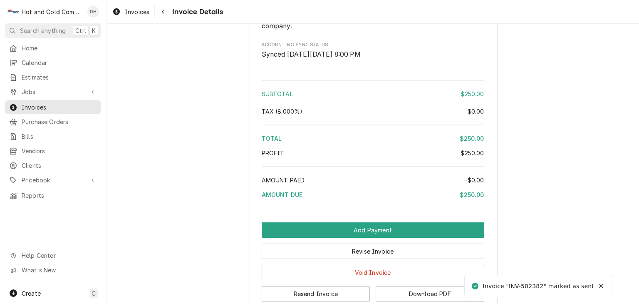
scroll to position [1050, 0]
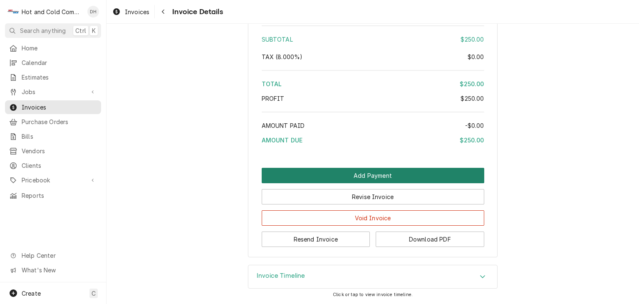
click at [373, 176] on button "Add Payment" at bounding box center [373, 175] width 223 height 15
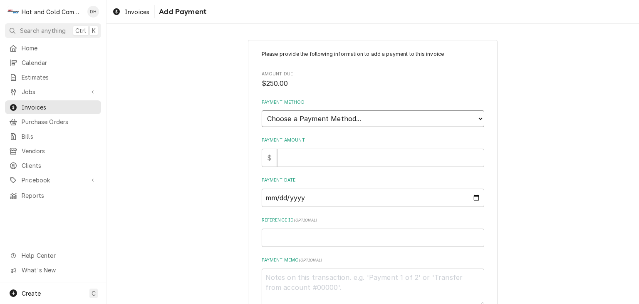
click at [407, 117] on select "Choose a Payment Method... Cash Check Credit/Debit Card ACH/eCheck Other" at bounding box center [373, 118] width 223 height 17
select select "3"
click at [262, 110] on select "Choose a Payment Method... Cash Check Credit/Debit Card ACH/eCheck Other" at bounding box center [373, 118] width 223 height 17
type textarea "x"
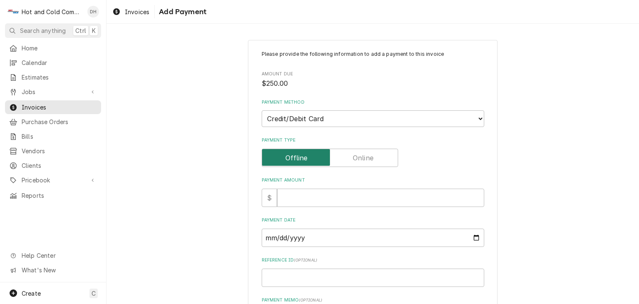
click at [379, 152] on input "Payment Type" at bounding box center [329, 158] width 129 height 18
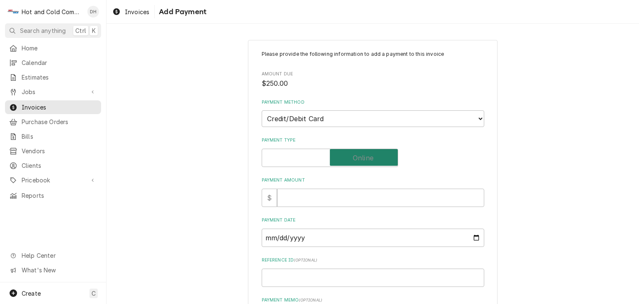
checkbox input "true"
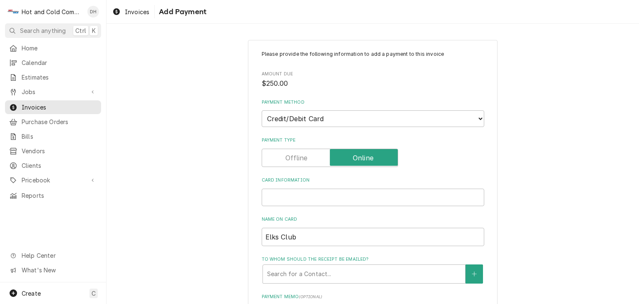
click at [323, 193] on iframe "Card Information" at bounding box center [372, 196] width 215 height 7
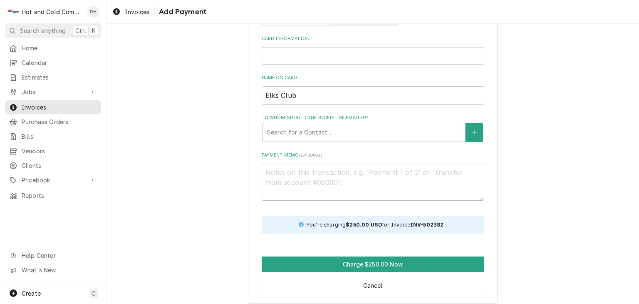
scroll to position [146, 0]
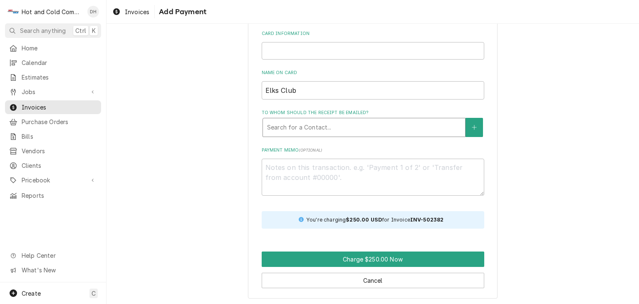
click at [380, 124] on div "To whom should the receipt be emailed?" at bounding box center [364, 127] width 194 height 15
click at [517, 134] on div "Please provide the following information to add a payment to this invoice Amoun…" at bounding box center [373, 96] width 533 height 420
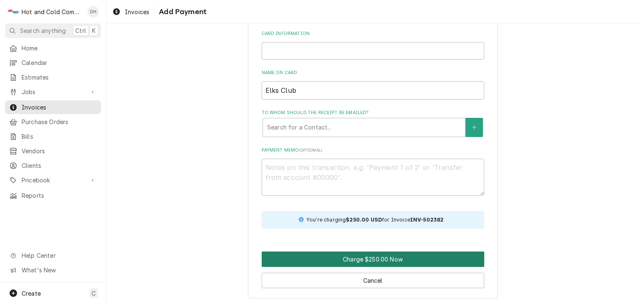
click at [351, 257] on button "Charge $250.00 Now" at bounding box center [373, 258] width 223 height 15
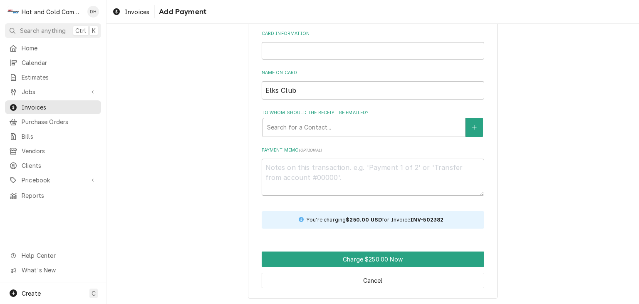
scroll to position [140, 0]
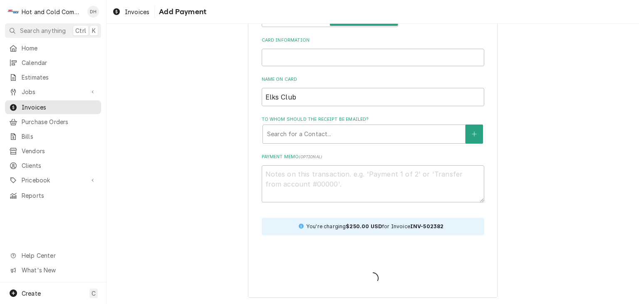
type textarea "x"
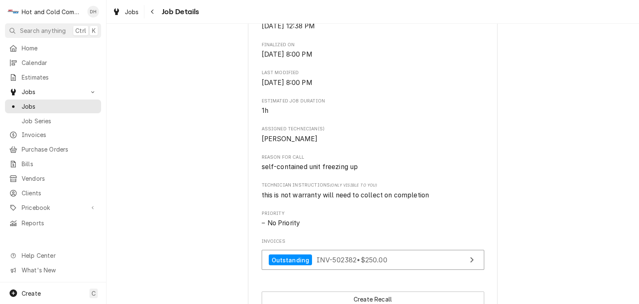
scroll to position [416, 0]
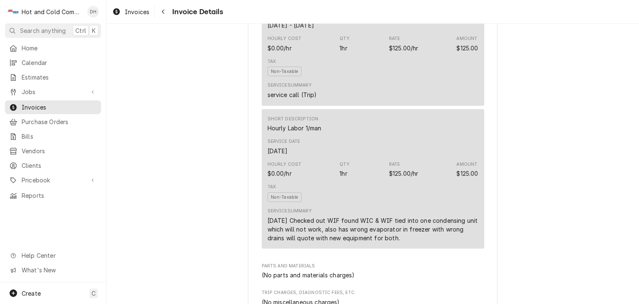
scroll to position [1134, 0]
